Goal: Participate in discussion

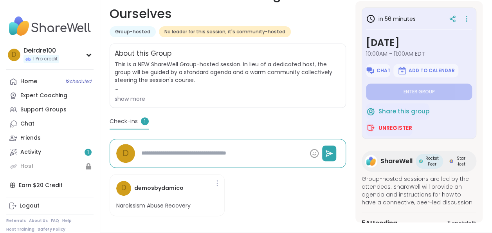
scroll to position [137, 0]
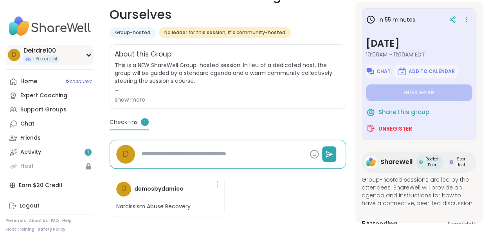
click at [90, 55] on icon at bounding box center [89, 55] width 4 height 2
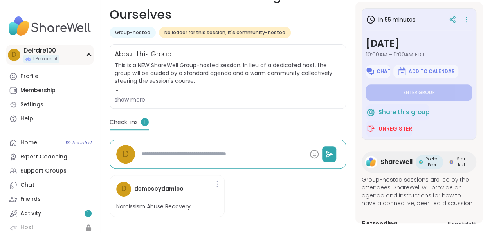
click at [90, 55] on icon at bounding box center [89, 55] width 4 height 2
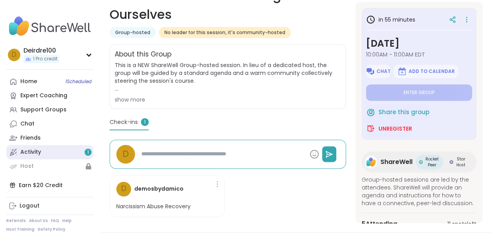
click at [50, 148] on link "Activity 1" at bounding box center [49, 152] width 87 height 14
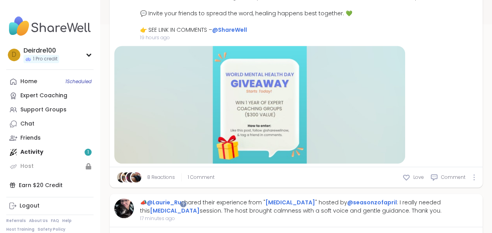
scroll to position [233, 0]
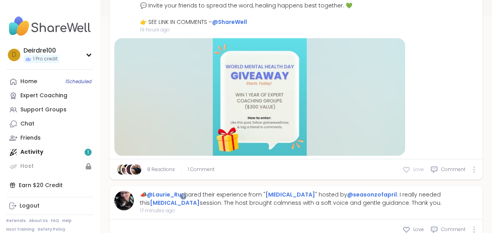
click at [414, 168] on span "Love" at bounding box center [419, 169] width 11 height 7
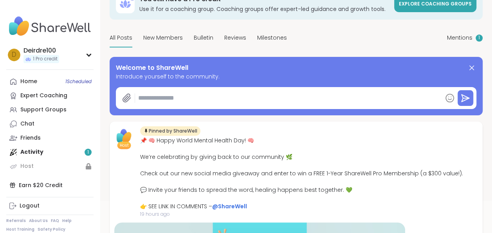
scroll to position [11, 0]
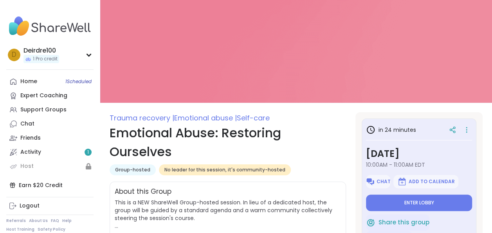
type textarea "*"
